Goal: Navigation & Orientation: Find specific page/section

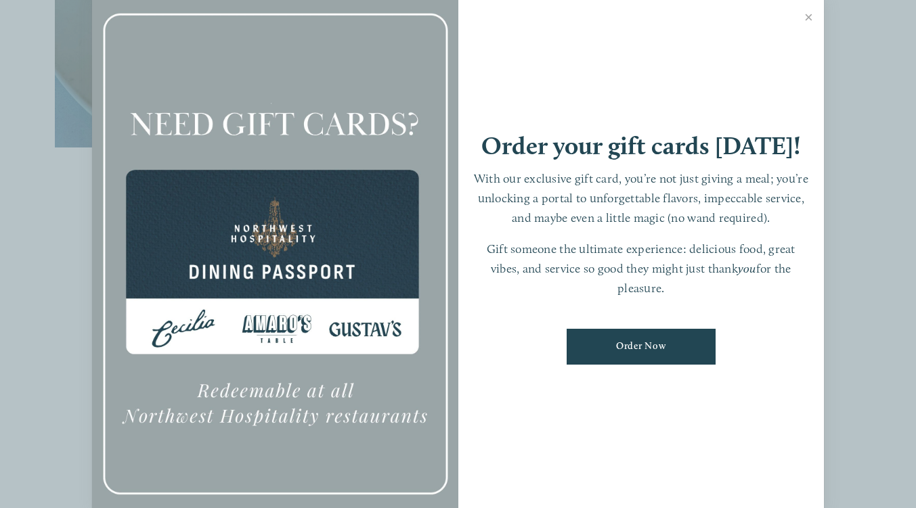
scroll to position [744, 0]
click at [809, 14] on link "Close" at bounding box center [808, 19] width 26 height 38
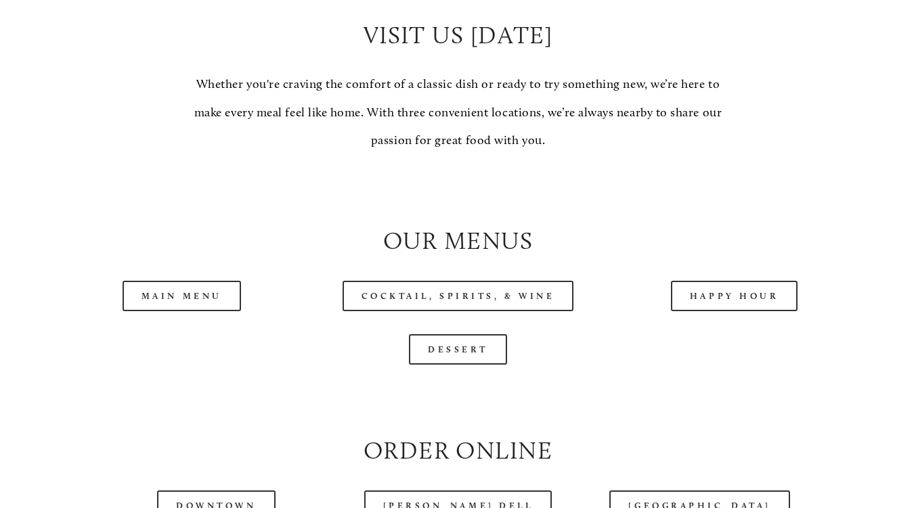
scroll to position [1218, 0]
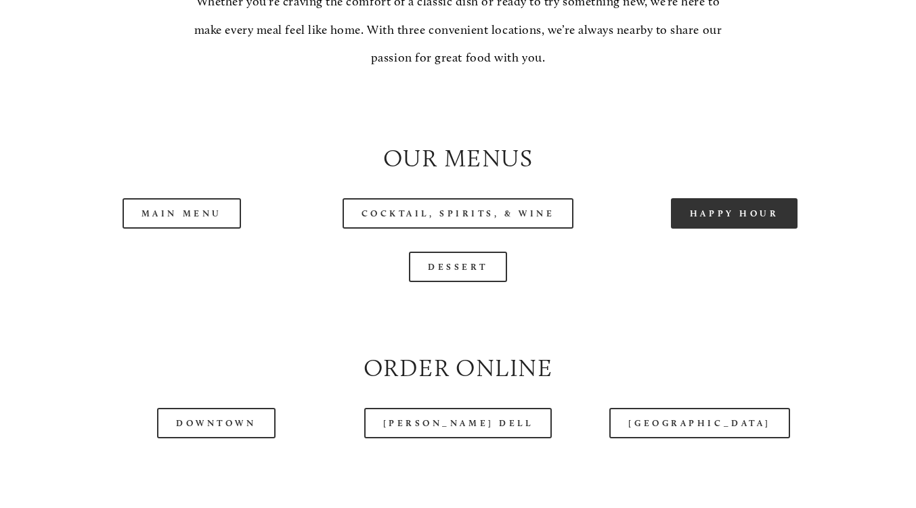
click at [753, 229] on link "Happy Hour" at bounding box center [734, 213] width 127 height 30
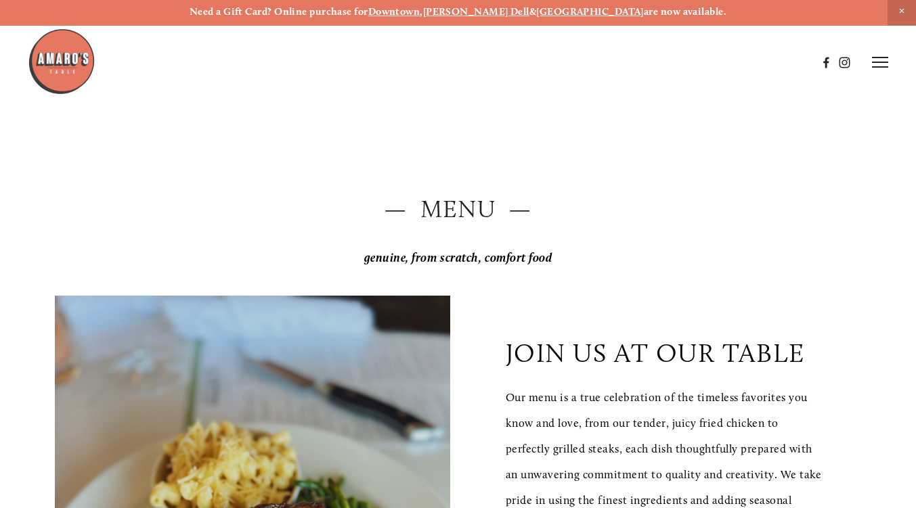
scroll to position [0, 0]
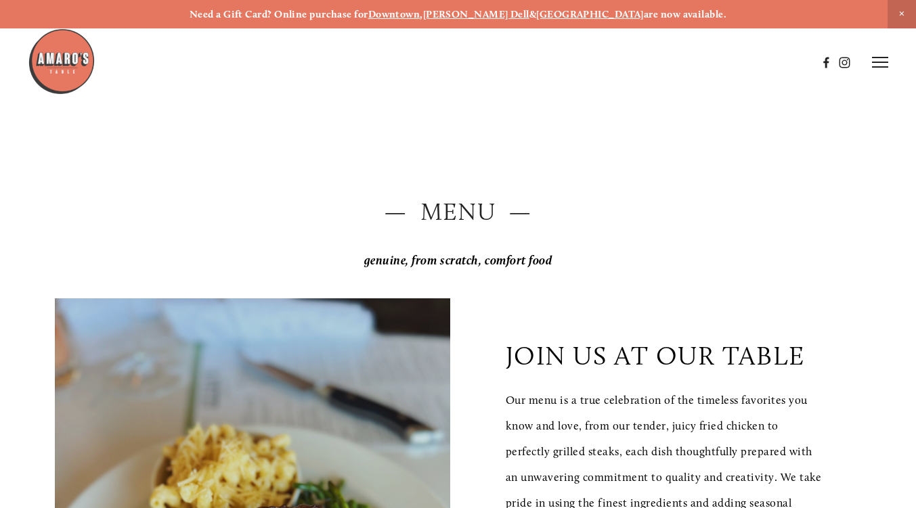
click at [877, 68] on icon at bounding box center [880, 62] width 16 height 12
click at [729, 61] on span "Visit" at bounding box center [728, 62] width 20 height 12
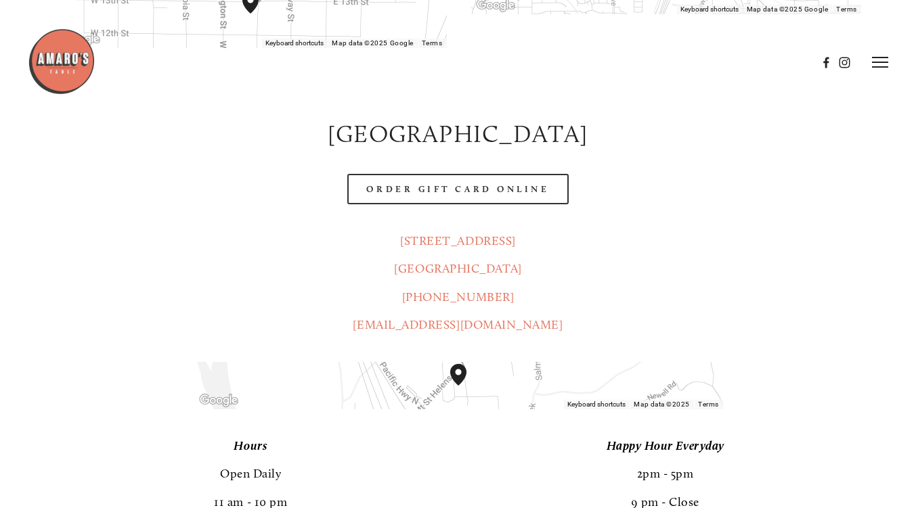
scroll to position [812, 0]
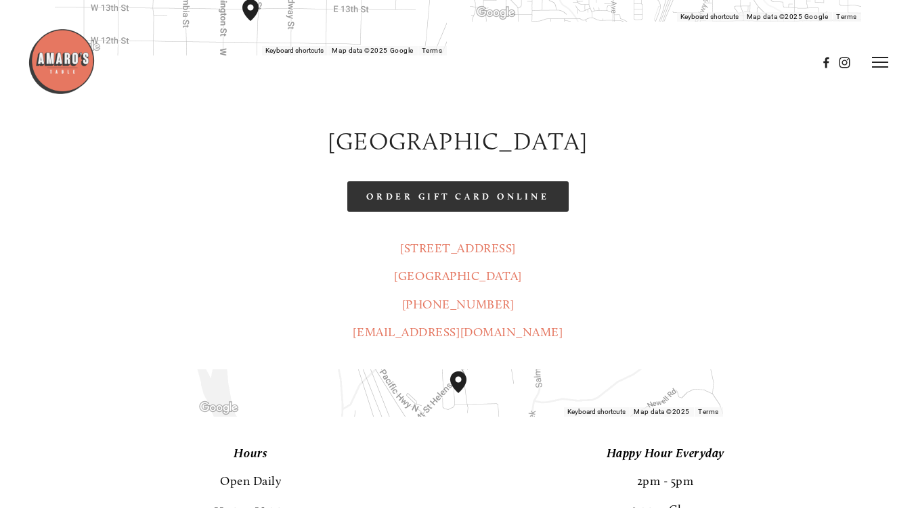
click at [521, 181] on link "Order Gift Card Online" at bounding box center [457, 196] width 221 height 30
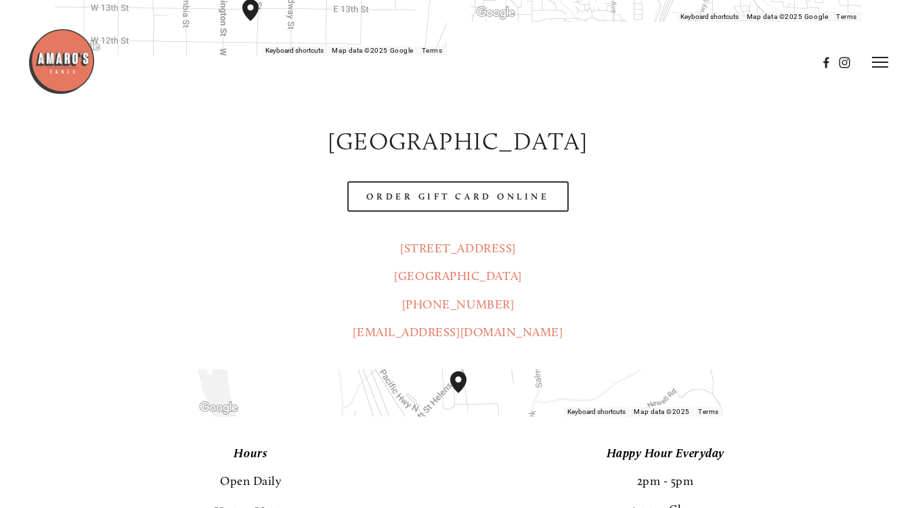
click at [878, 65] on icon at bounding box center [880, 62] width 16 height 12
